Goal: Communication & Community: Participate in discussion

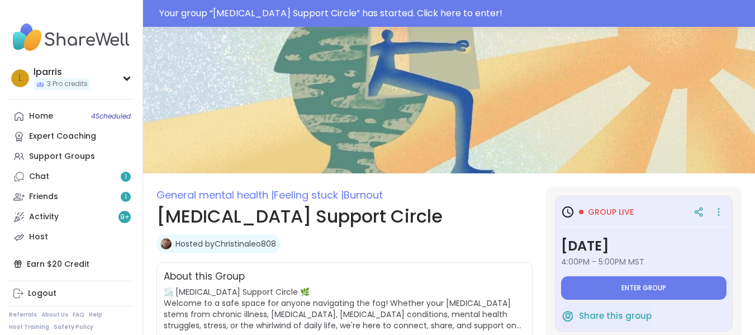
click at [601, 290] on button "Enter group" at bounding box center [643, 287] width 165 height 23
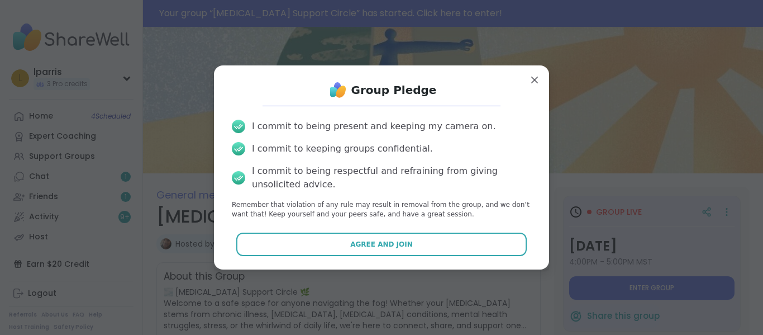
click at [480, 240] on button "Agree and Join" at bounding box center [381, 243] width 291 height 23
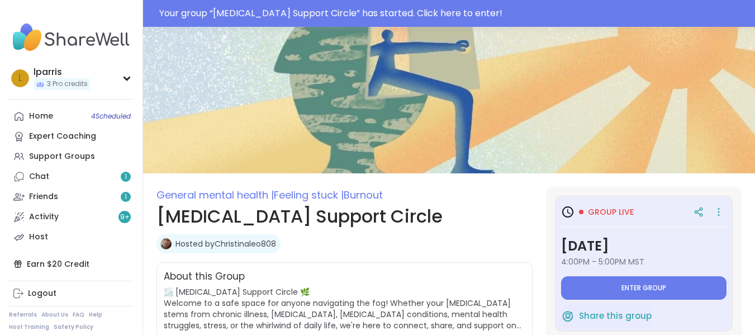
type textarea "*"
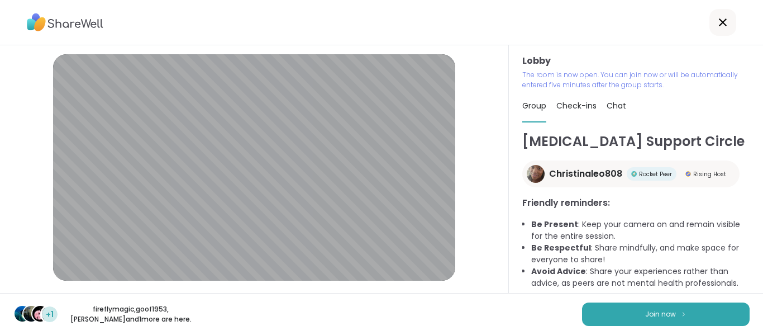
click at [651, 318] on span "Join now" at bounding box center [660, 314] width 31 height 10
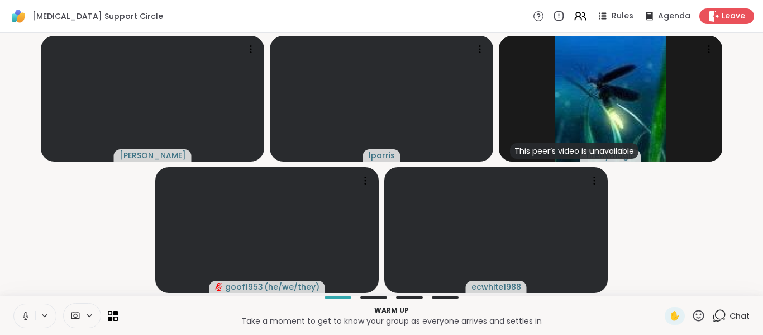
click at [24, 312] on icon at bounding box center [26, 316] width 10 height 10
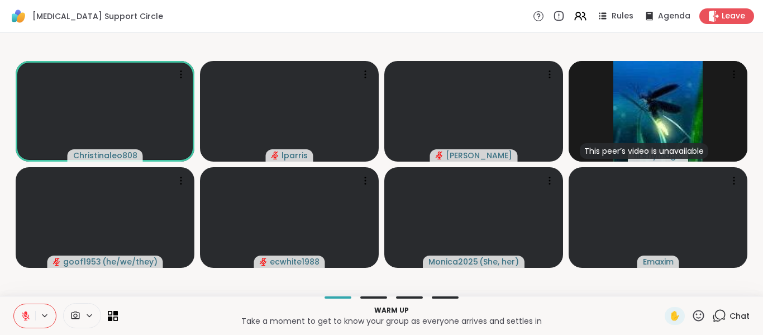
click at [651, 318] on div "Warm up Take a moment to get to know your group as everyone arrives and settles…" at bounding box center [381, 314] width 763 height 39
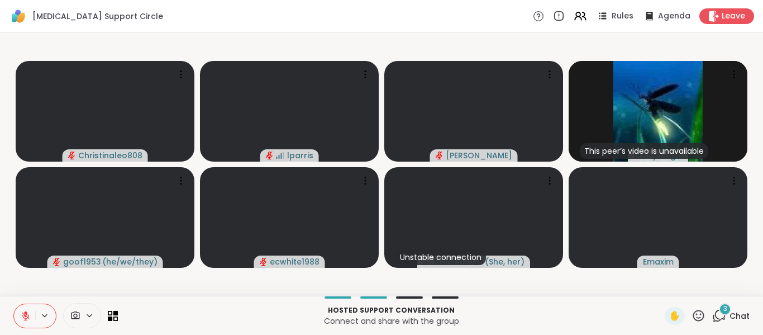
click at [22, 317] on icon at bounding box center [26, 316] width 10 height 10
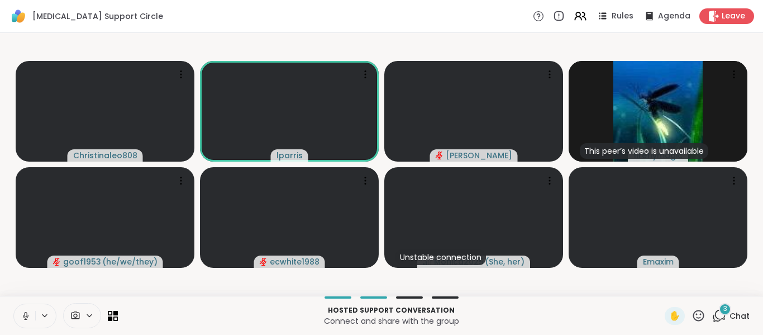
click at [22, 317] on icon at bounding box center [26, 316] width 10 height 10
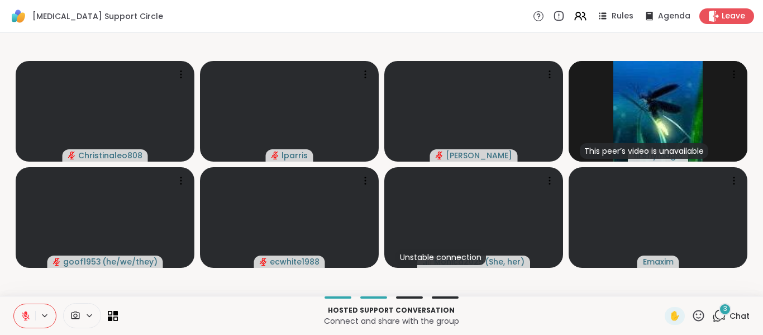
click at [22, 317] on icon at bounding box center [26, 316] width 10 height 10
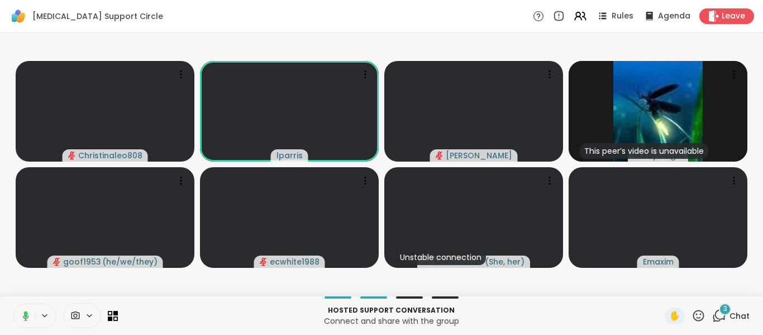
click at [22, 317] on icon at bounding box center [24, 316] width 10 height 10
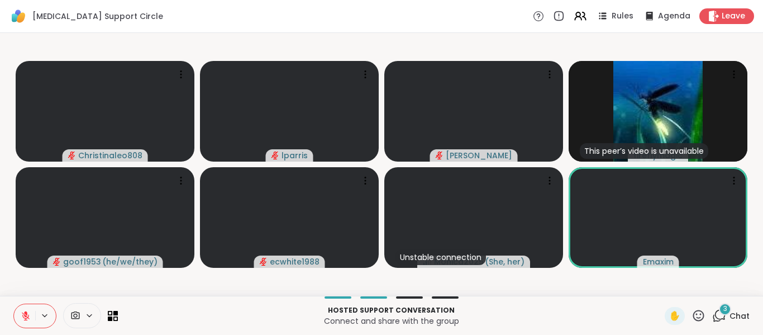
click at [22, 317] on icon at bounding box center [26, 316] width 10 height 10
